Goal: Information Seeking & Learning: Learn about a topic

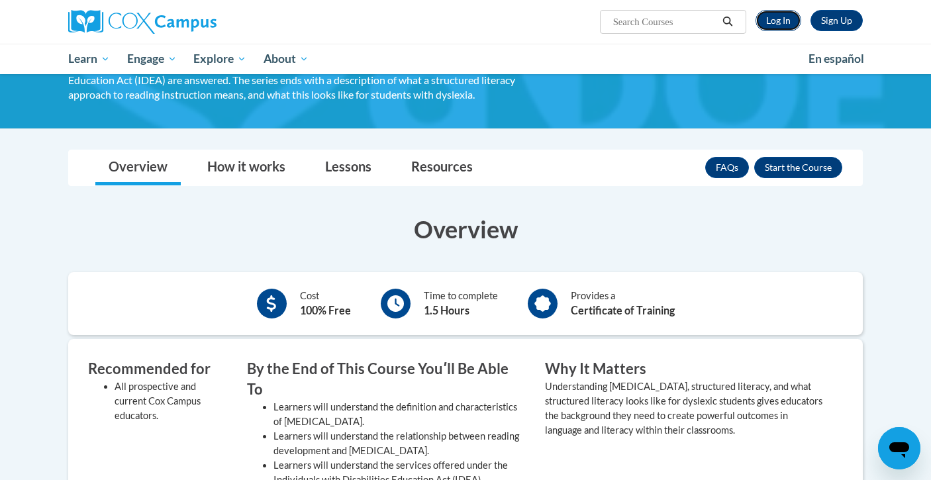
click at [778, 30] on link "Log In" at bounding box center [779, 20] width 46 height 21
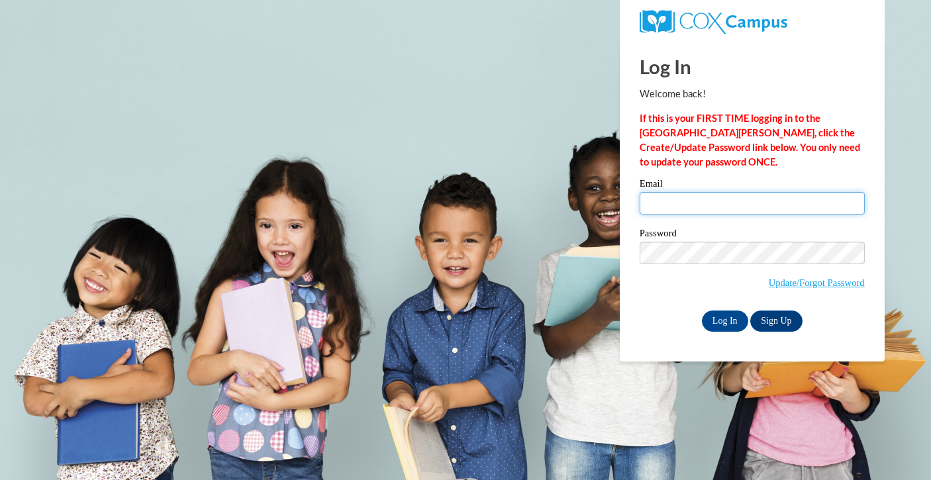
click at [666, 212] on input "Email" at bounding box center [752, 203] width 225 height 23
type input "[EMAIL_ADDRESS][DOMAIN_NAME]"
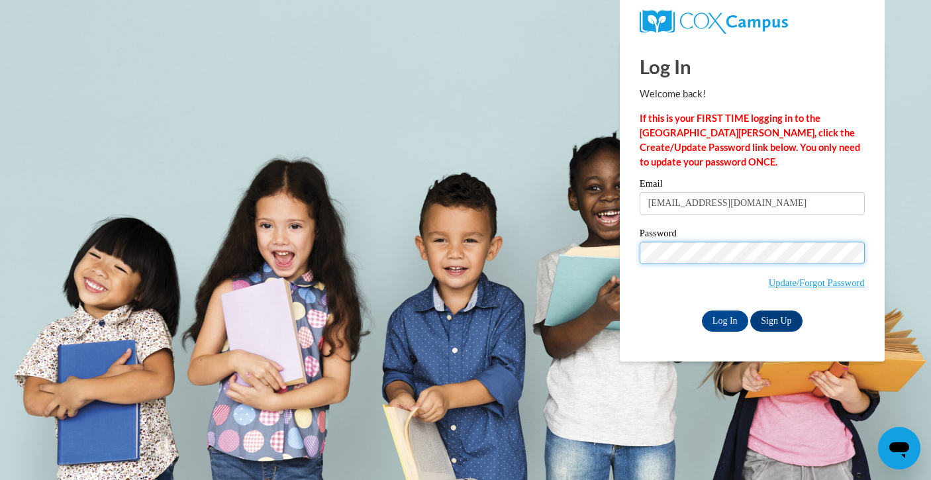
click at [702, 311] on input "Log In" at bounding box center [725, 321] width 46 height 21
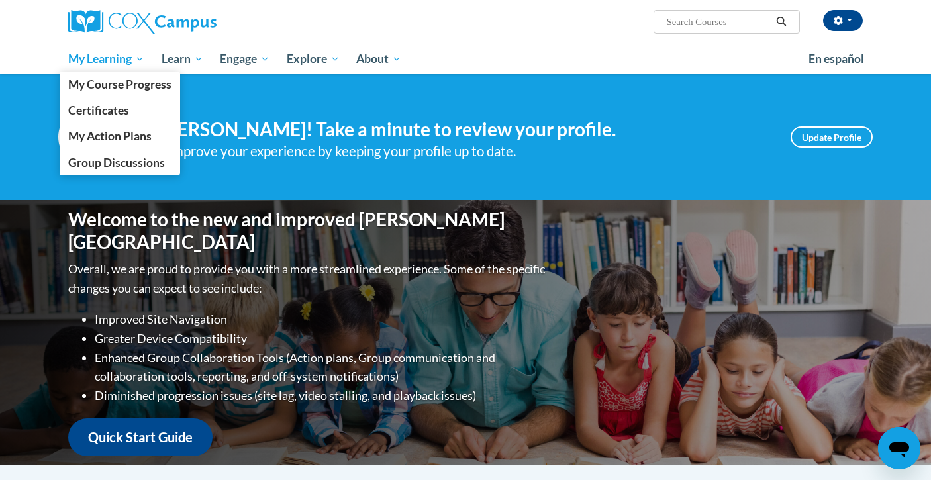
click at [62, 55] on link "My Learning" at bounding box center [106, 59] width 93 height 30
click at [81, 90] on span "My Course Progress" at bounding box center [119, 85] width 103 height 14
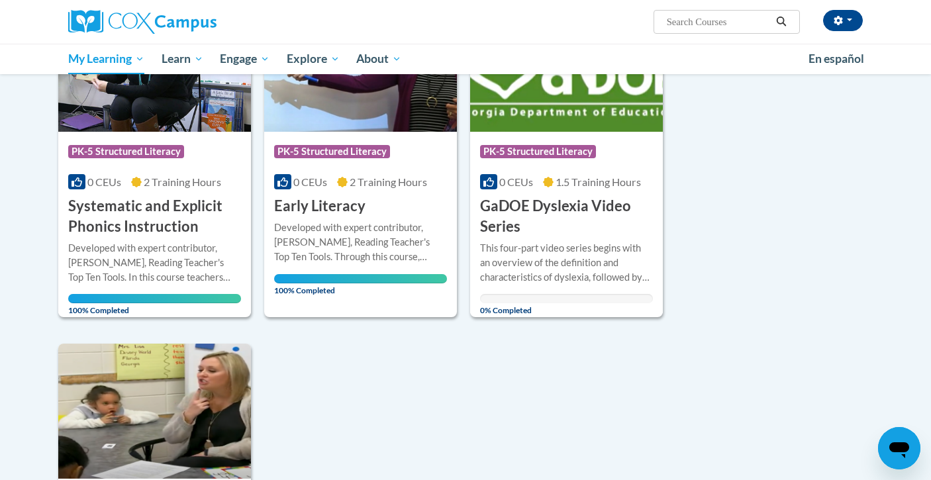
scroll to position [912, 0]
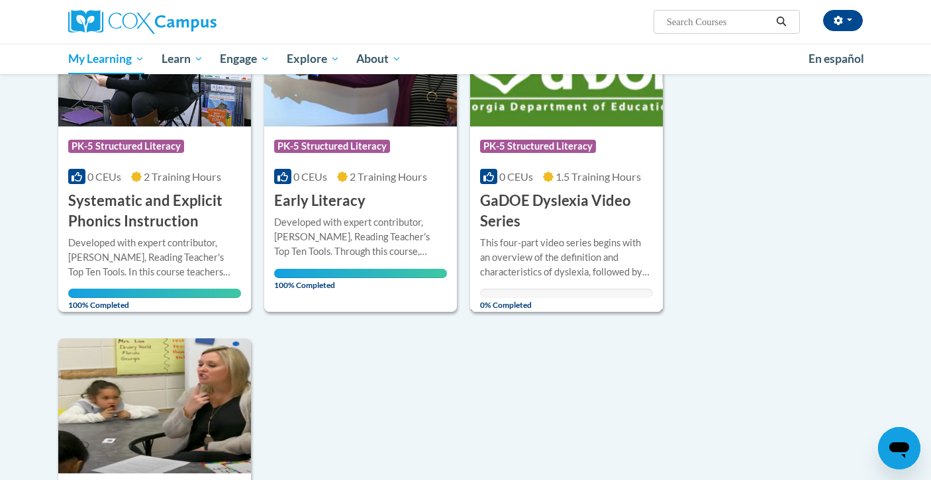
click at [574, 223] on h3 "GaDOE Dyslexia Video Series" at bounding box center [566, 211] width 173 height 41
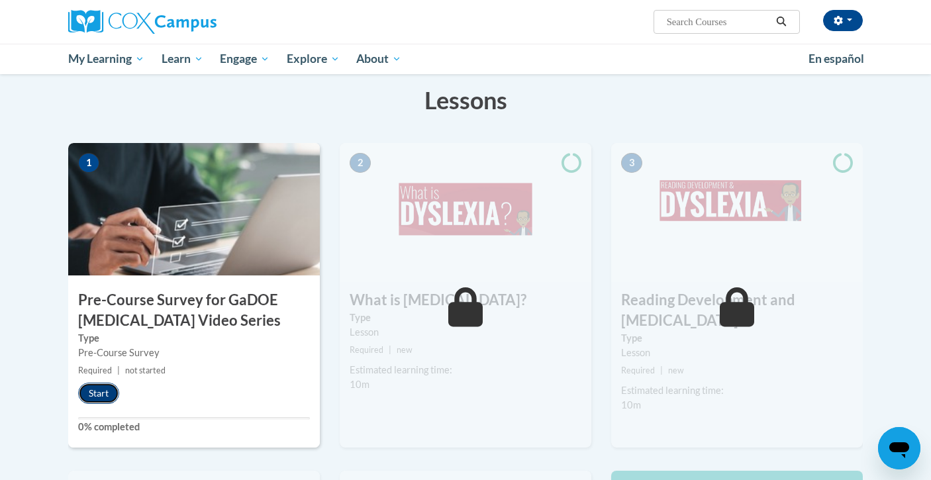
click at [93, 403] on button "Start" at bounding box center [98, 393] width 41 height 21
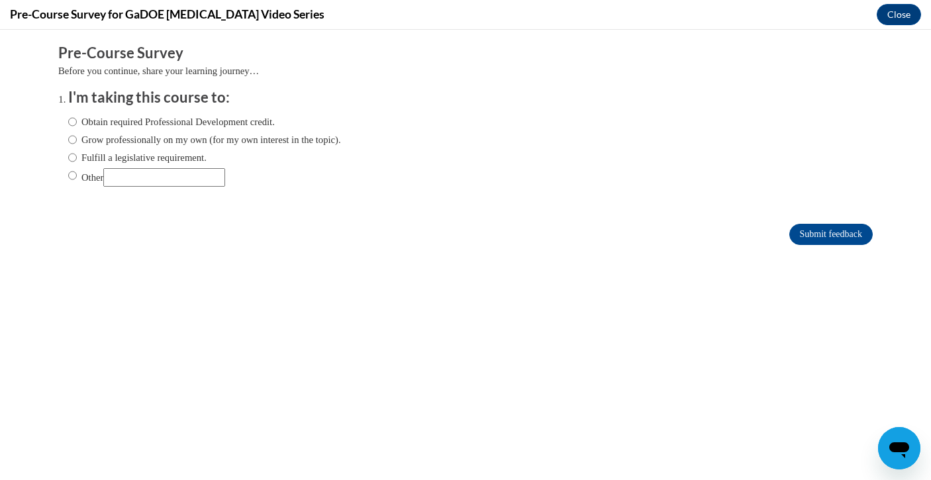
click at [253, 123] on label "Obtain required Professional Development credit." at bounding box center [171, 122] width 207 height 15
click at [77, 123] on input "Obtain required Professional Development credit." at bounding box center [72, 122] width 9 height 15
radio input "true"
click at [801, 238] on input "Submit feedback" at bounding box center [831, 234] width 83 height 21
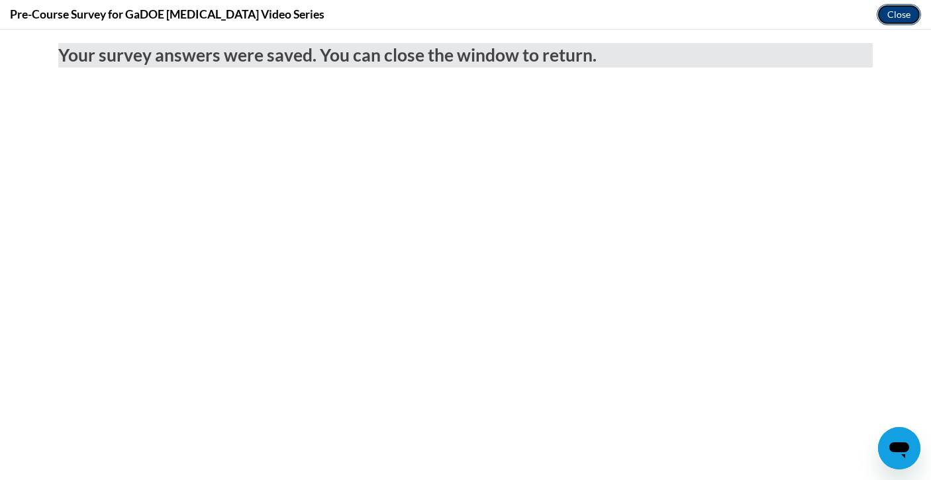
click at [898, 16] on button "Close" at bounding box center [899, 14] width 44 height 21
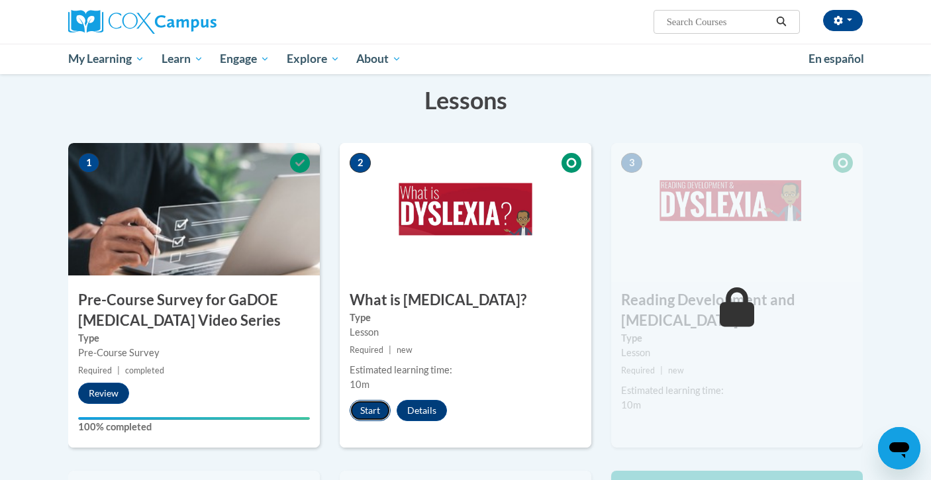
click at [361, 410] on button "Start" at bounding box center [370, 410] width 41 height 21
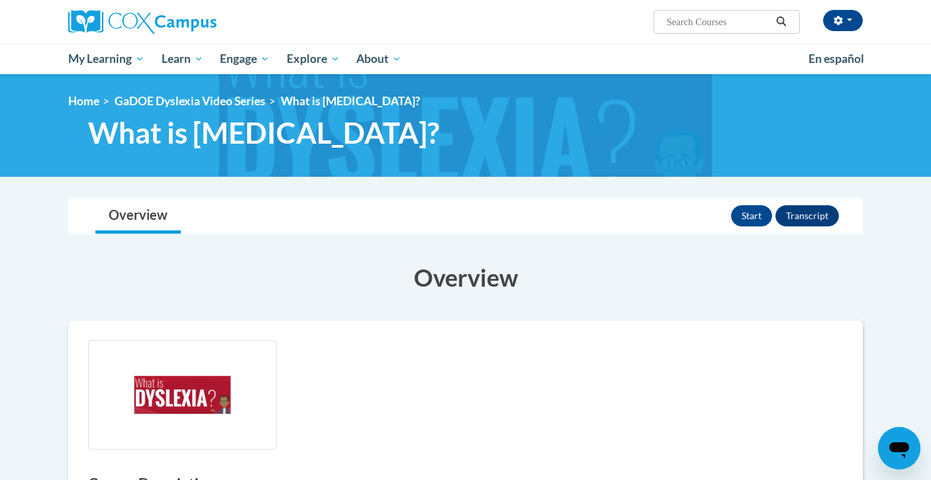
scroll to position [105, 0]
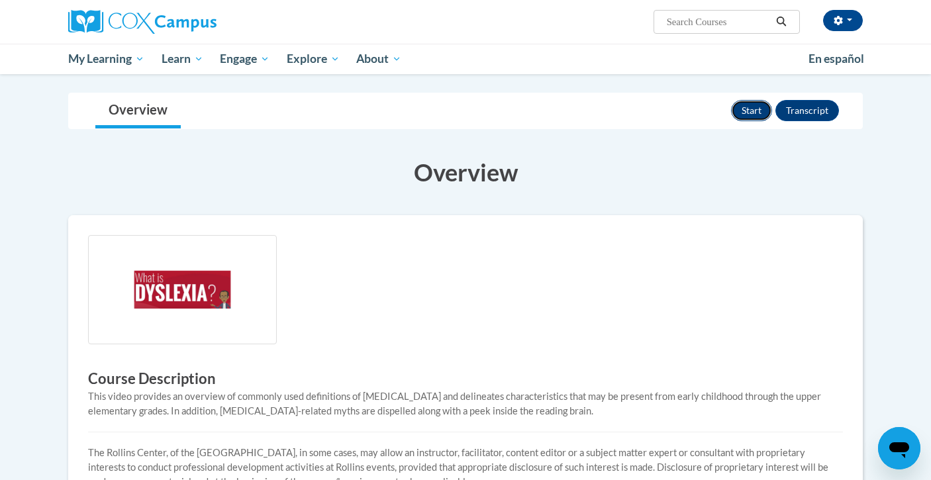
click at [747, 116] on button "Start" at bounding box center [751, 110] width 41 height 21
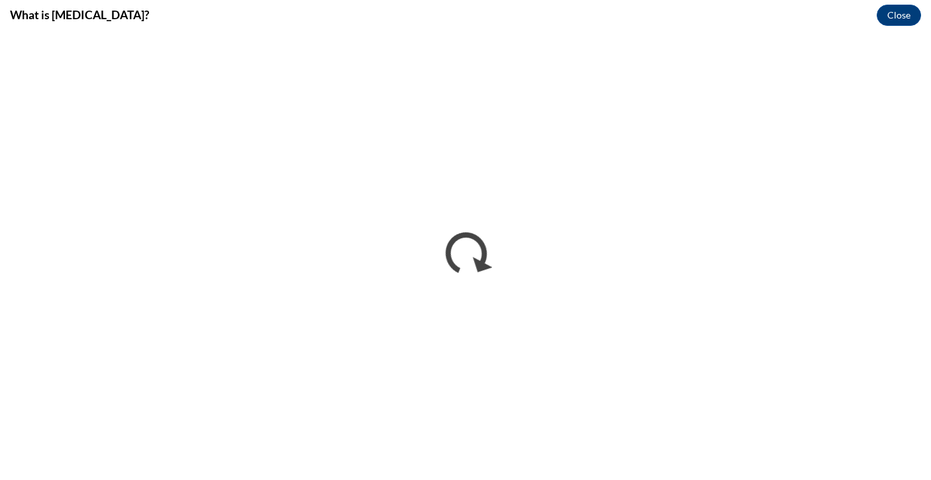
scroll to position [0, 0]
